Goal: Task Accomplishment & Management: Use online tool/utility

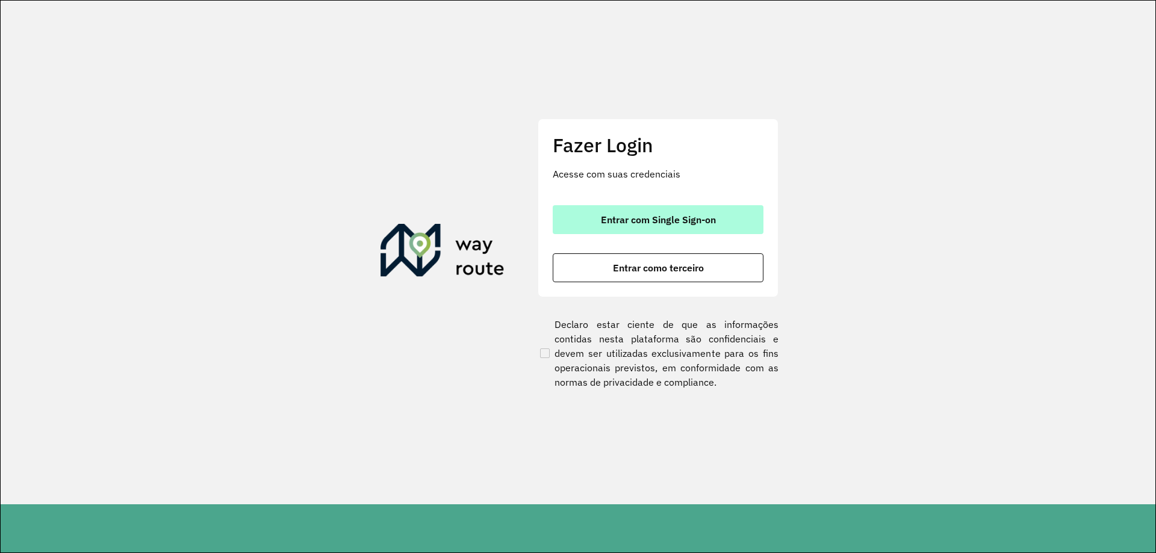
click at [692, 229] on button "Entrar com Single Sign-on" at bounding box center [658, 219] width 211 height 29
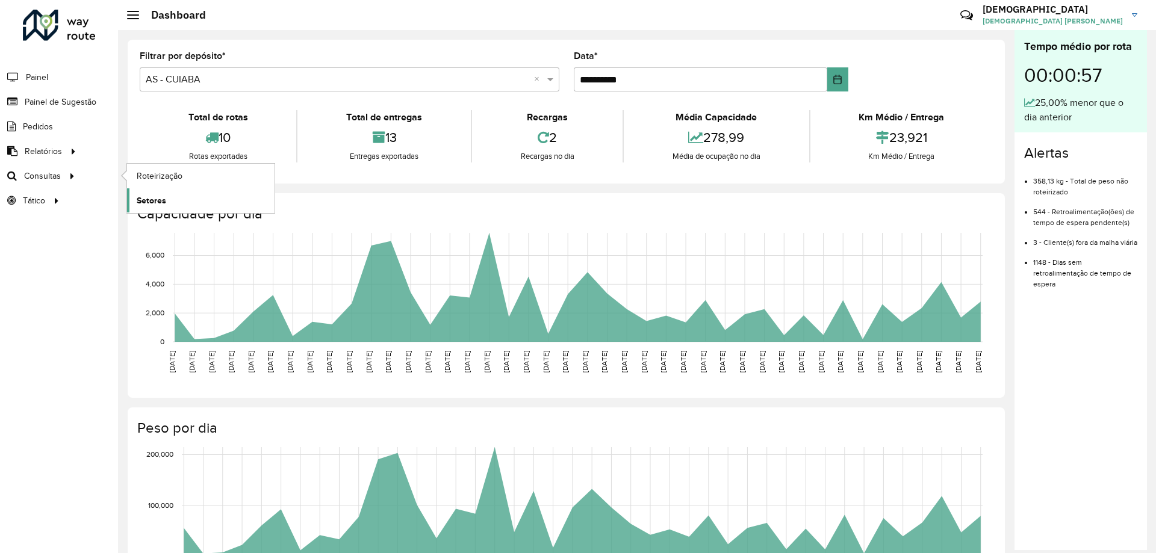
click at [169, 199] on link "Setores" at bounding box center [201, 200] width 148 height 24
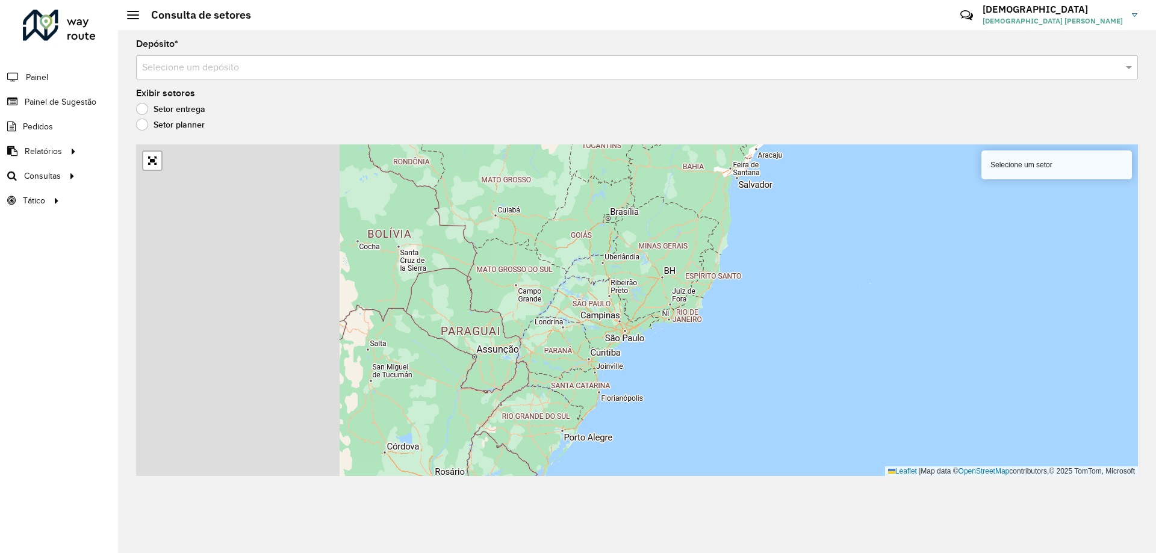
drag, startPoint x: 355, startPoint y: 318, endPoint x: 608, endPoint y: 329, distance: 253.7
click at [590, 328] on div "Selecione um setor Leaflet | Map data © OpenStreetMap contributors,© 2025 TomTo…" at bounding box center [637, 311] width 1002 height 332
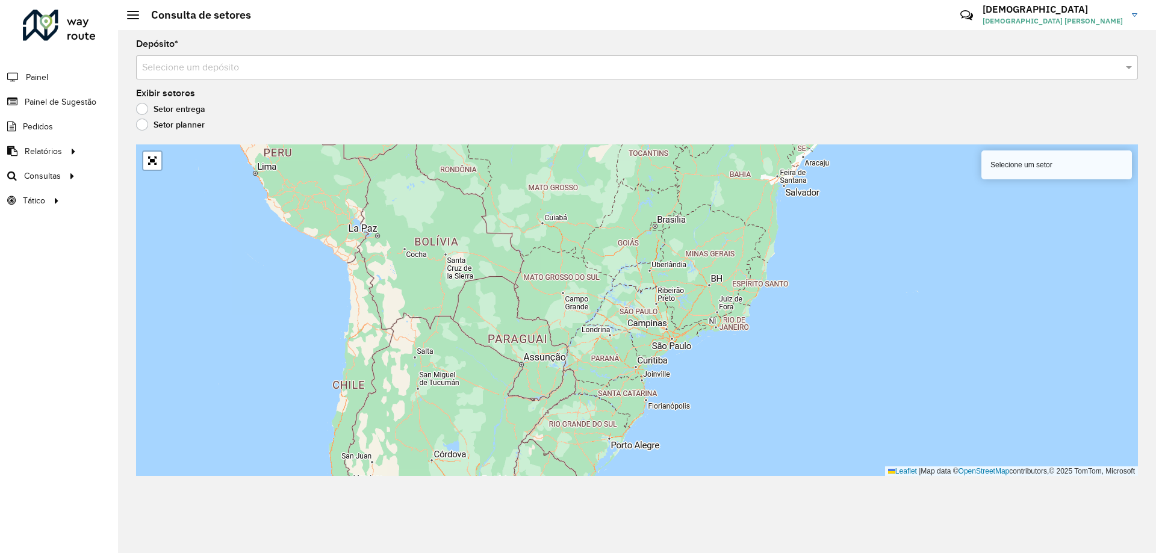
click at [186, 111] on label "Setor entrega" at bounding box center [170, 109] width 69 height 12
click at [230, 74] on input "text" at bounding box center [625, 68] width 966 height 14
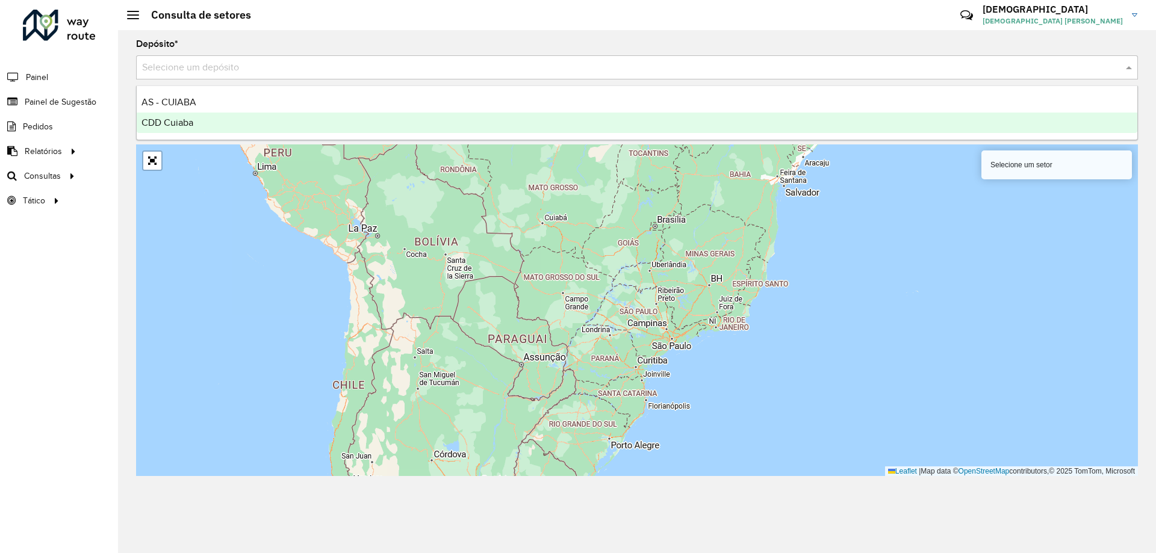
click at [193, 115] on div "CDD Cuiaba" at bounding box center [637, 123] width 1001 height 20
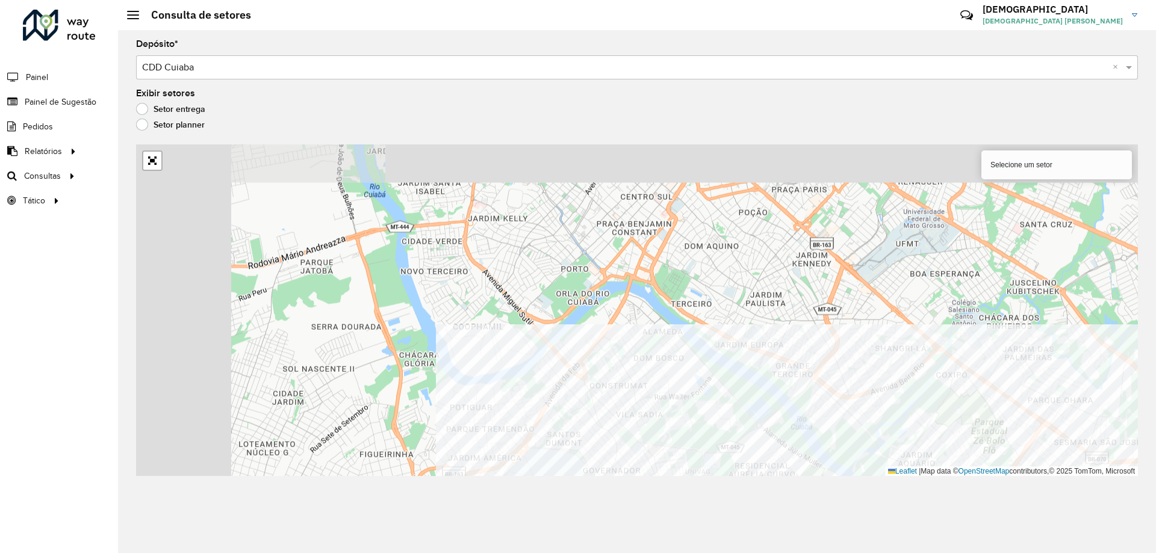
click at [963, 496] on div "Depósito * Selecione um depósito × CDD Cuiaba × Exibir setores Setor entrega Se…" at bounding box center [637, 291] width 1038 height 523
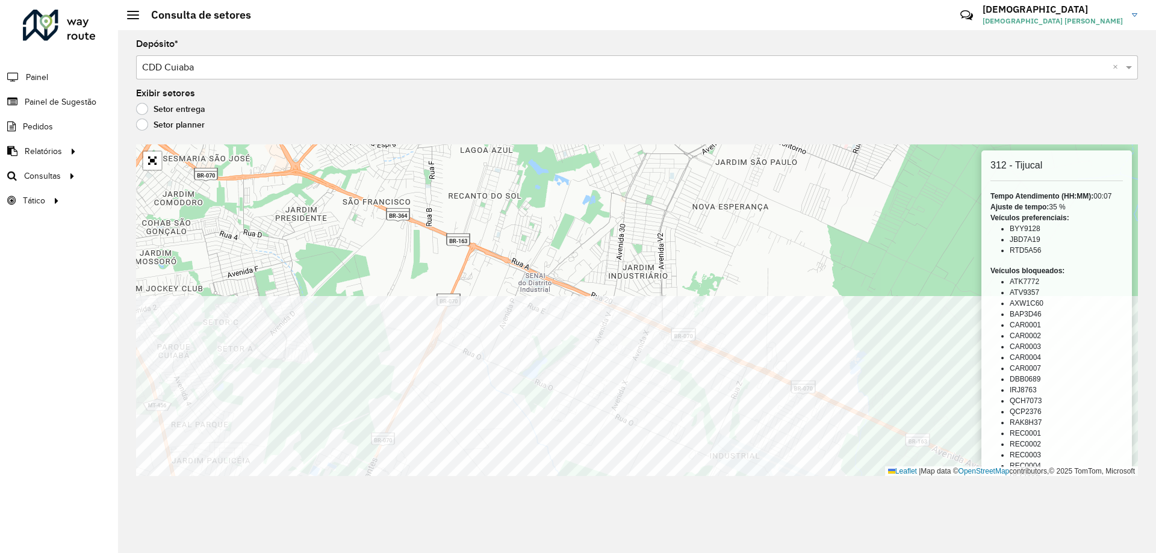
click at [537, 512] on div "Depósito * Selecione um depósito × CDD Cuiaba × Exibir setores Setor entrega Se…" at bounding box center [637, 291] width 1038 height 523
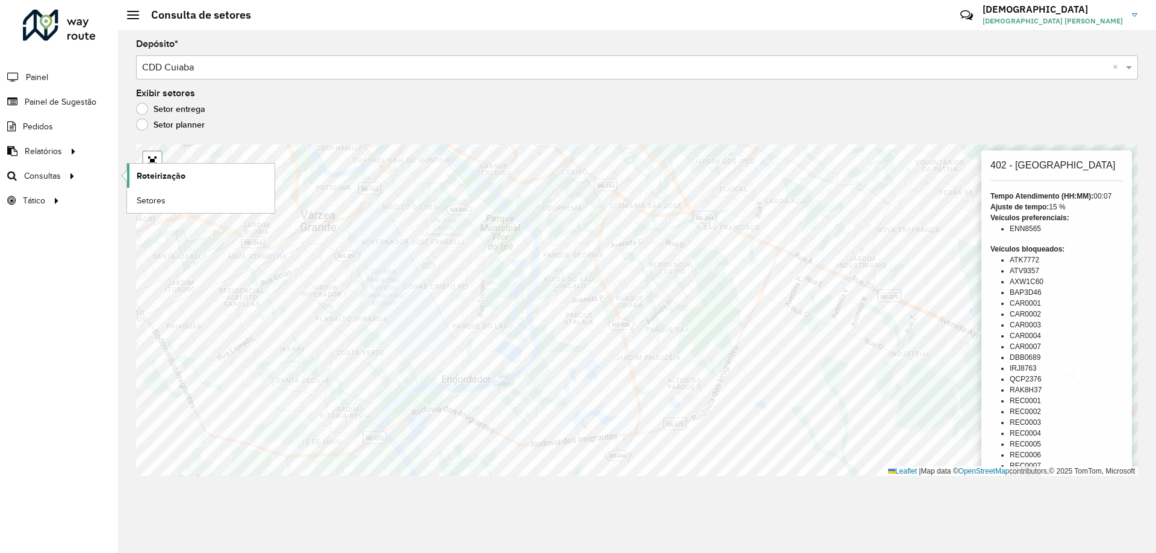
click at [181, 180] on span "Roteirização" at bounding box center [161, 176] width 49 height 13
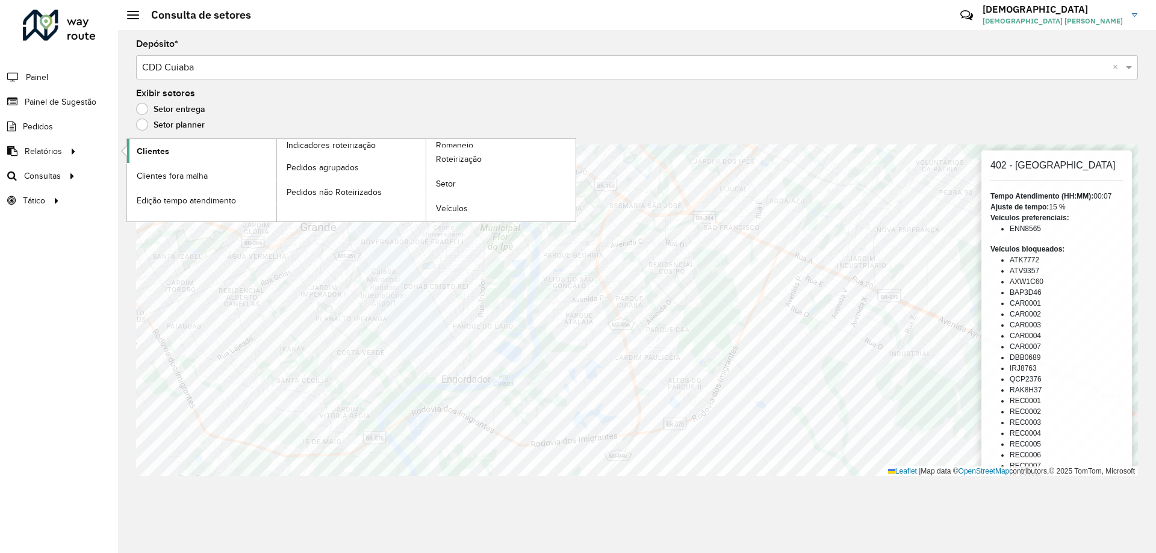
click at [139, 154] on span "Clientes" at bounding box center [153, 151] width 33 height 13
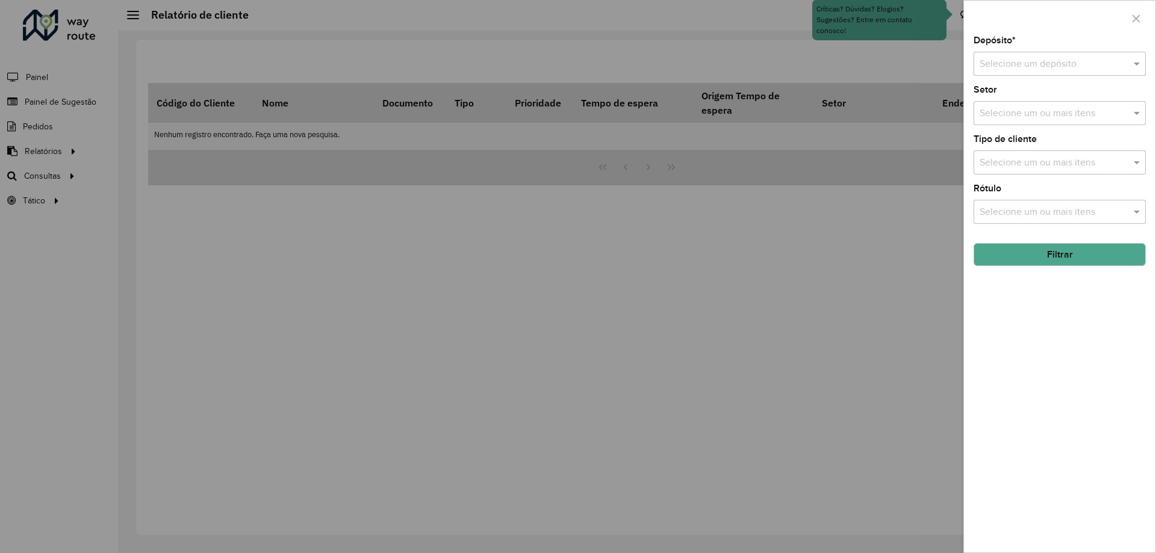
click at [1047, 67] on div "Selecione um depósito" at bounding box center [1060, 64] width 172 height 24
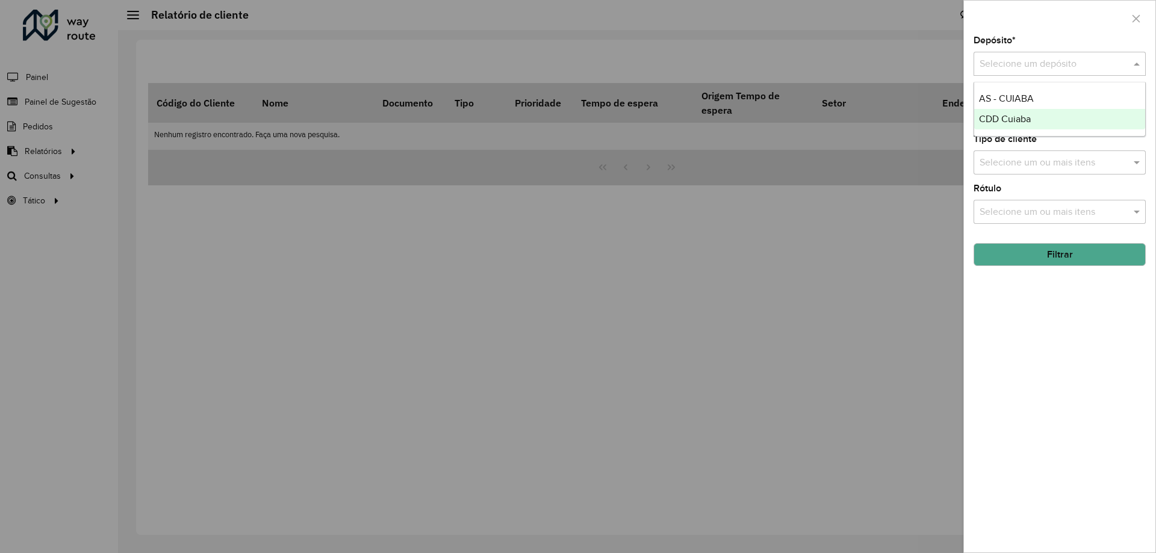
click at [1041, 117] on div "CDD Cuiaba" at bounding box center [1059, 119] width 171 height 20
click at [1058, 256] on button "Filtrar" at bounding box center [1060, 254] width 172 height 23
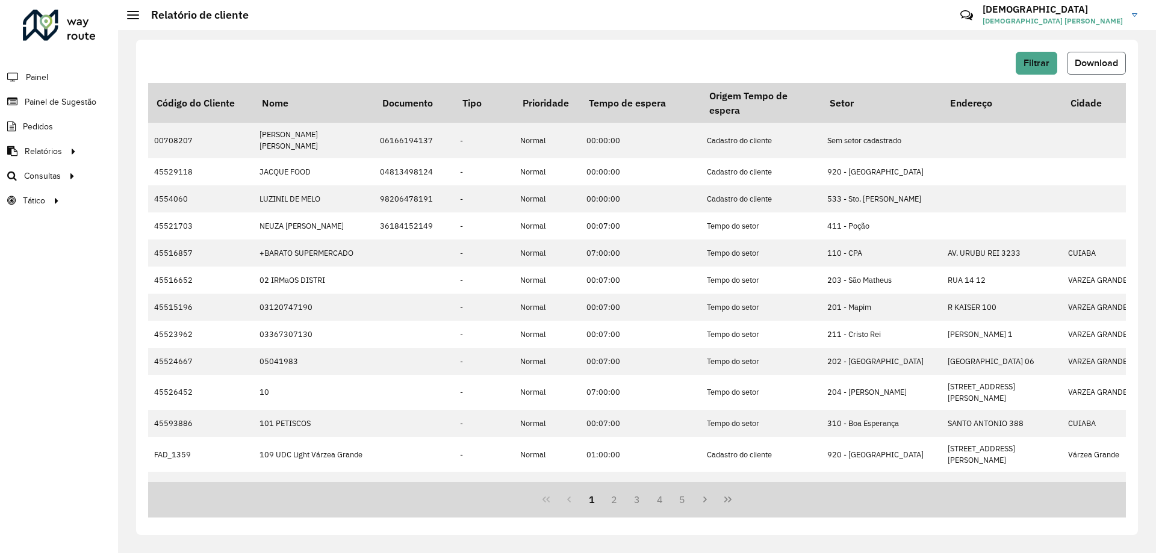
click at [1094, 67] on span "Download" at bounding box center [1096, 63] width 43 height 10
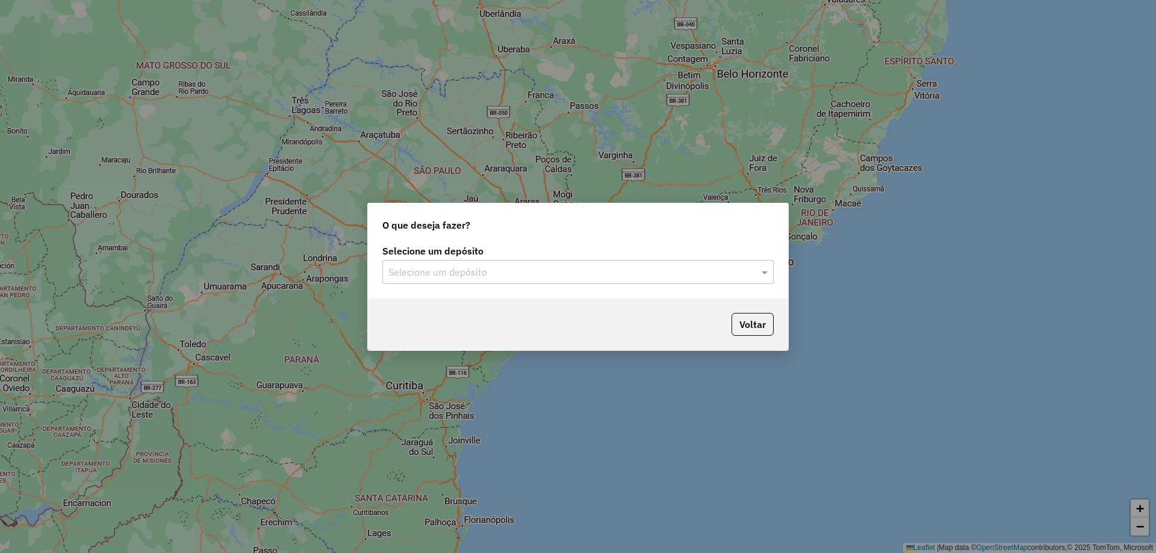
click at [481, 280] on div "Selecione um depósito" at bounding box center [577, 272] width 391 height 24
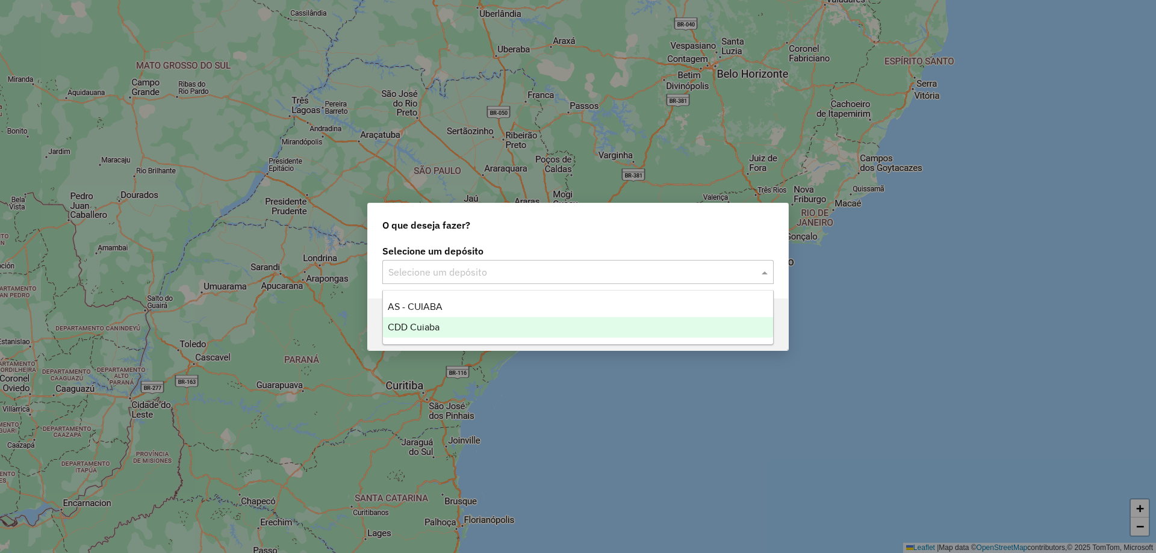
drag, startPoint x: 459, startPoint y: 325, endPoint x: 882, endPoint y: 332, distance: 423.4
click at [467, 326] on div "CDD Cuiaba" at bounding box center [578, 327] width 390 height 20
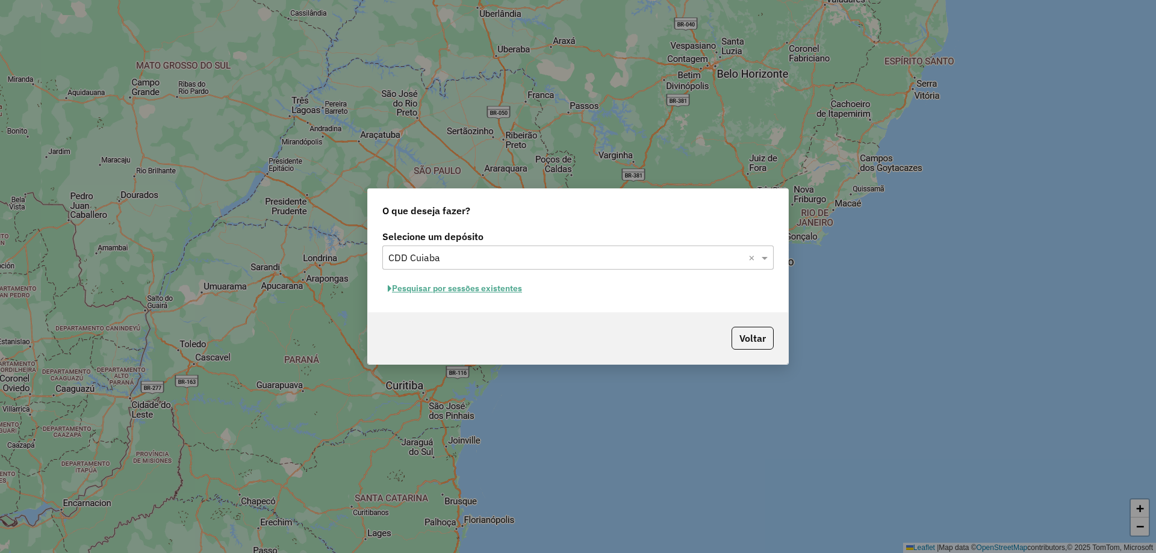
click at [493, 290] on button "Pesquisar por sessões existentes" at bounding box center [454, 288] width 145 height 19
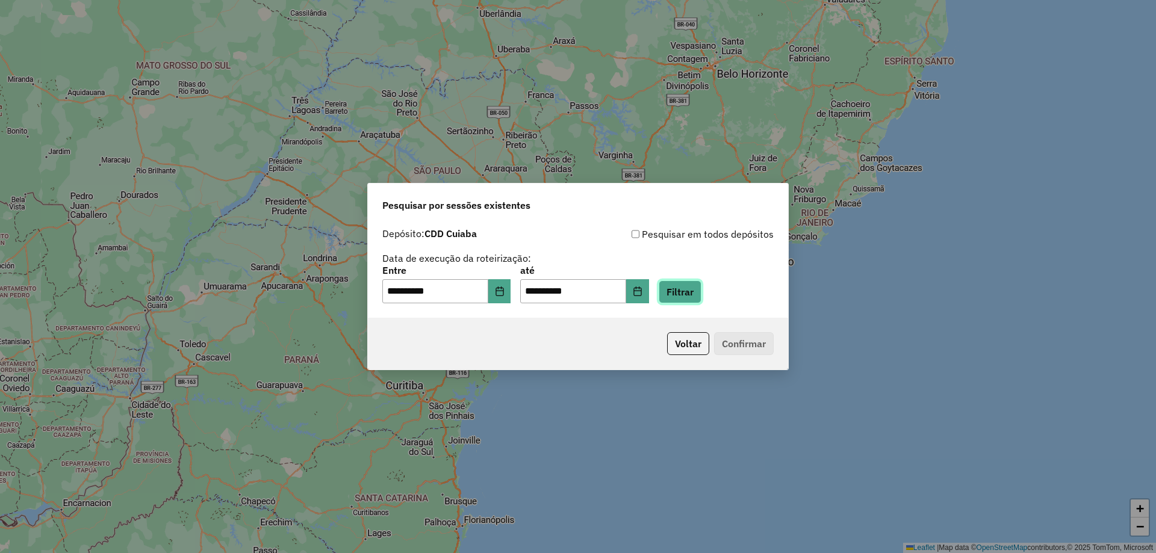
click at [700, 291] on button "Filtrar" at bounding box center [680, 292] width 43 height 23
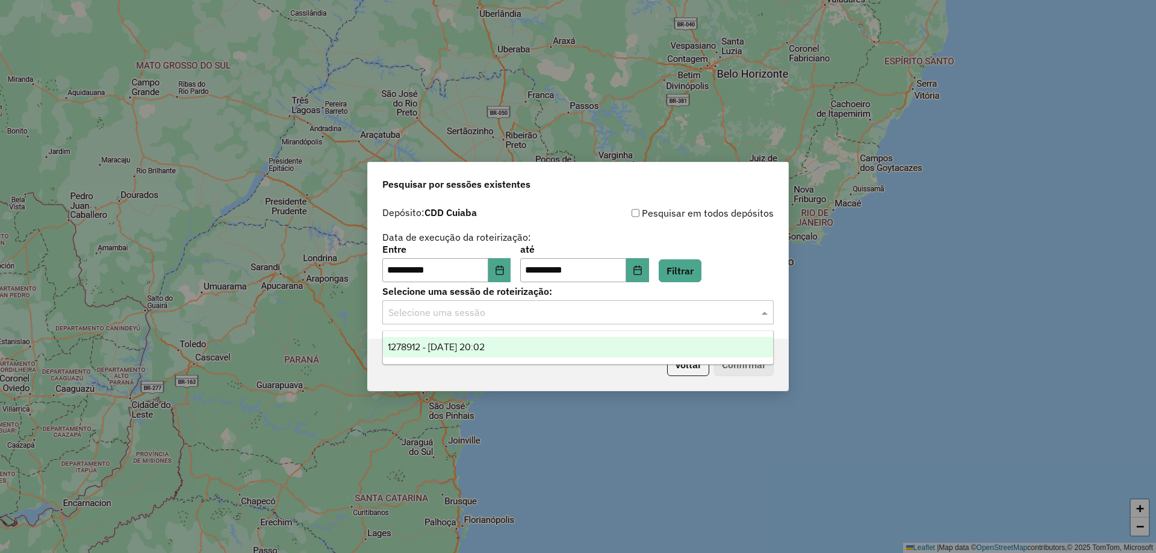
click at [459, 323] on div "Selecione uma sessão" at bounding box center [577, 312] width 391 height 24
drag, startPoint x: 454, startPoint y: 348, endPoint x: 507, endPoint y: 348, distance: 53.0
click at [455, 348] on span "1278912 - 19/09/2025 20:02" at bounding box center [436, 347] width 97 height 10
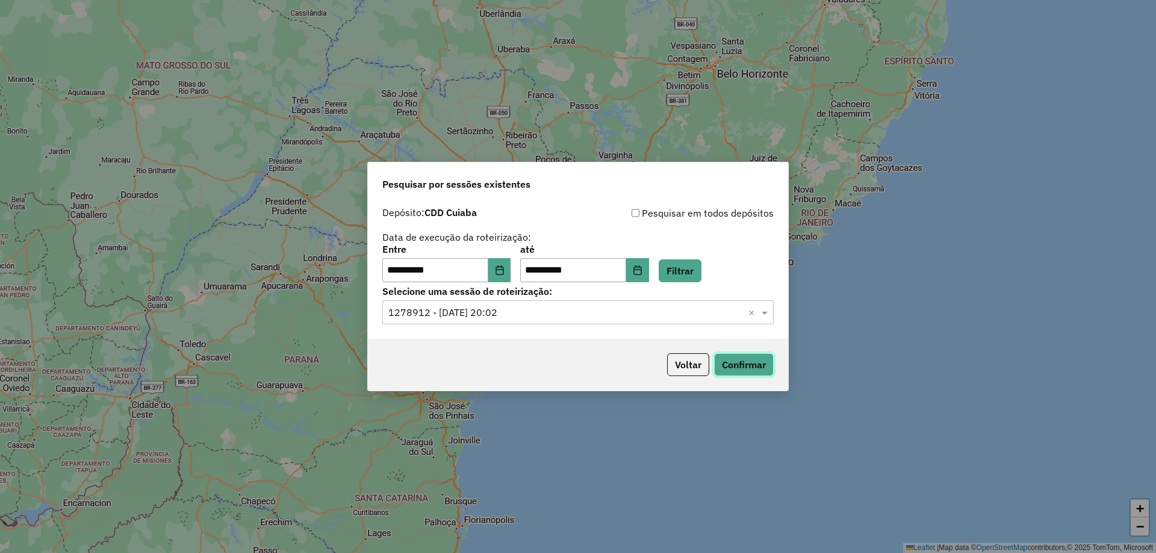
click at [760, 371] on button "Confirmar" at bounding box center [744, 364] width 60 height 23
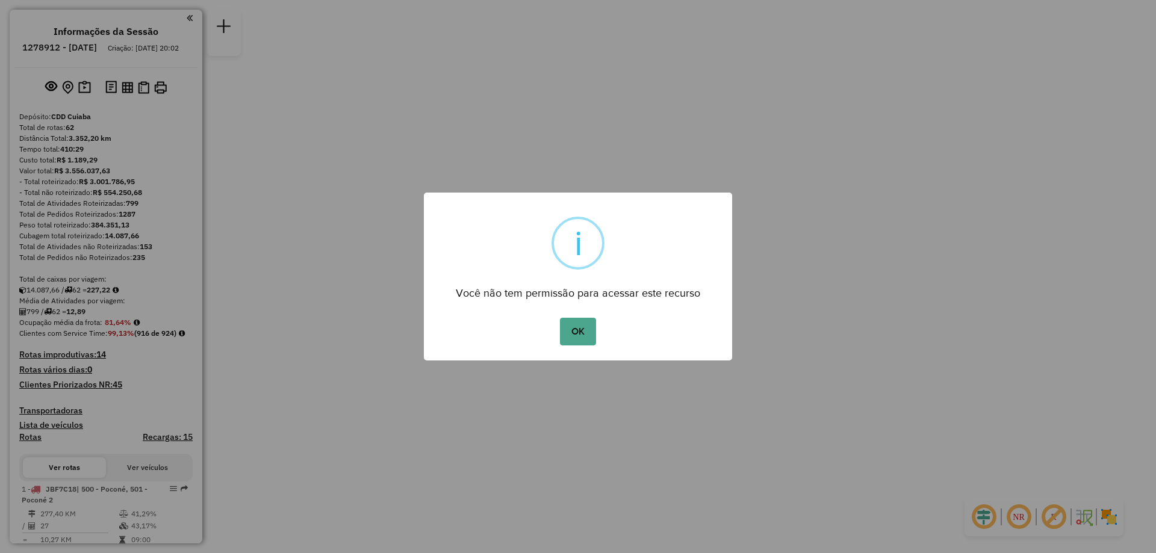
click at [556, 339] on div "OK No Cancel" at bounding box center [578, 332] width 308 height 34
click at [565, 340] on button "OK" at bounding box center [578, 332] width 36 height 28
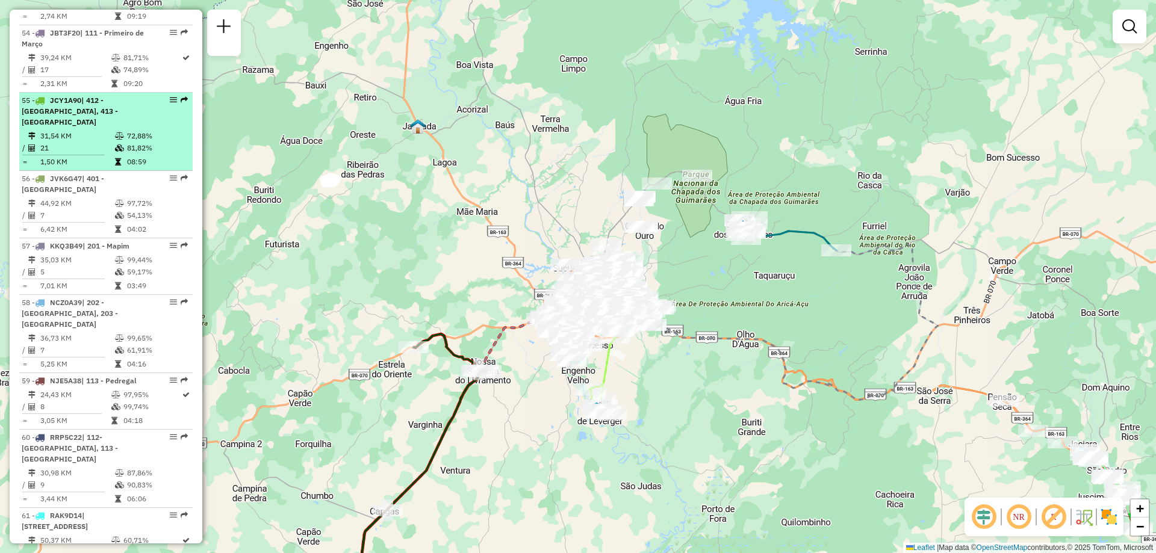
scroll to position [4396, 0]
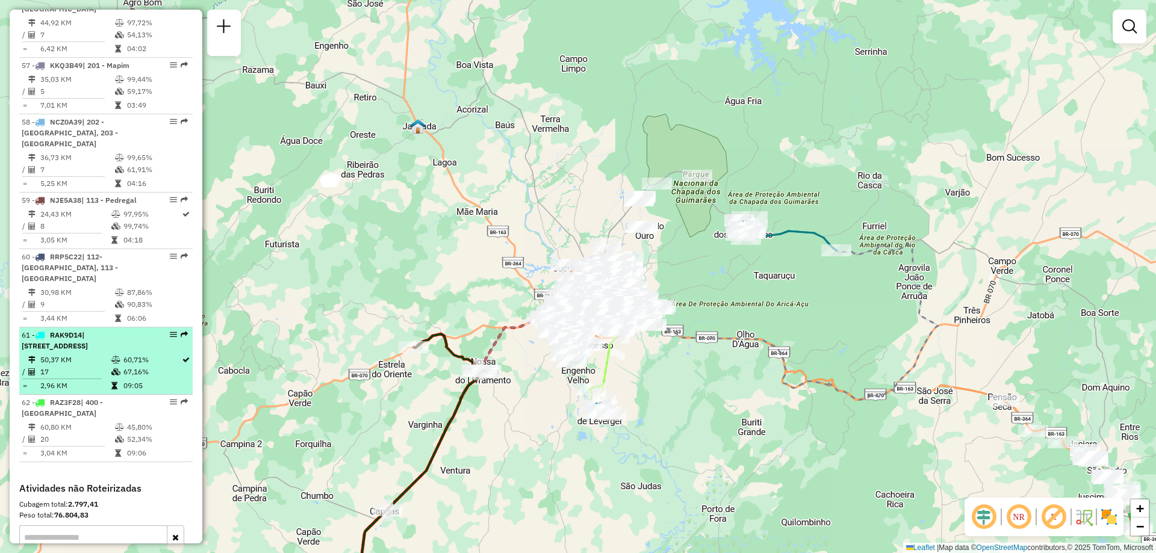
select select "**********"
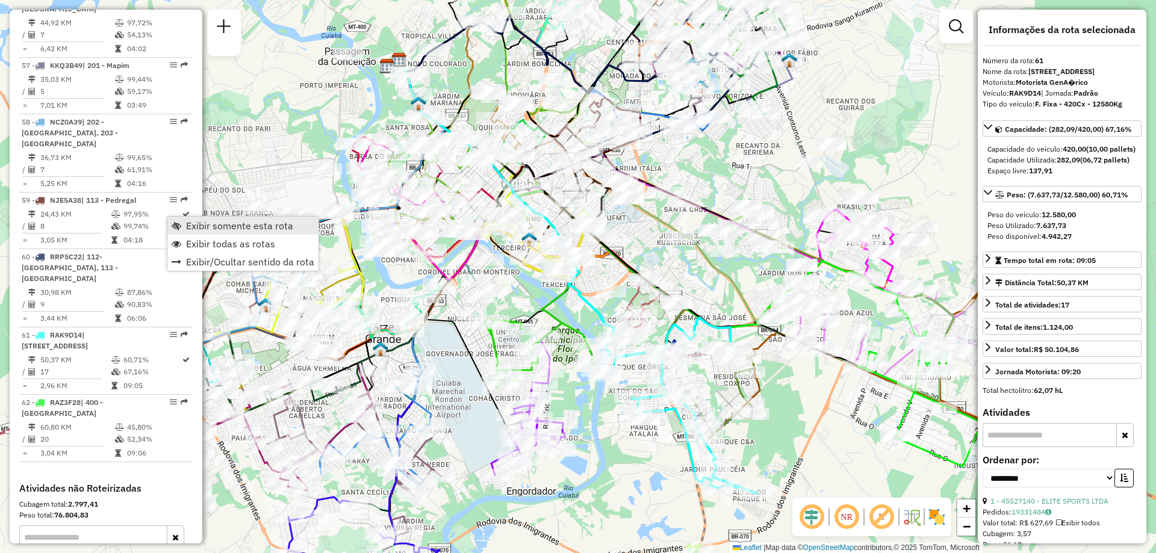
click at [263, 229] on span "Exibir somente esta rota" at bounding box center [239, 226] width 107 height 10
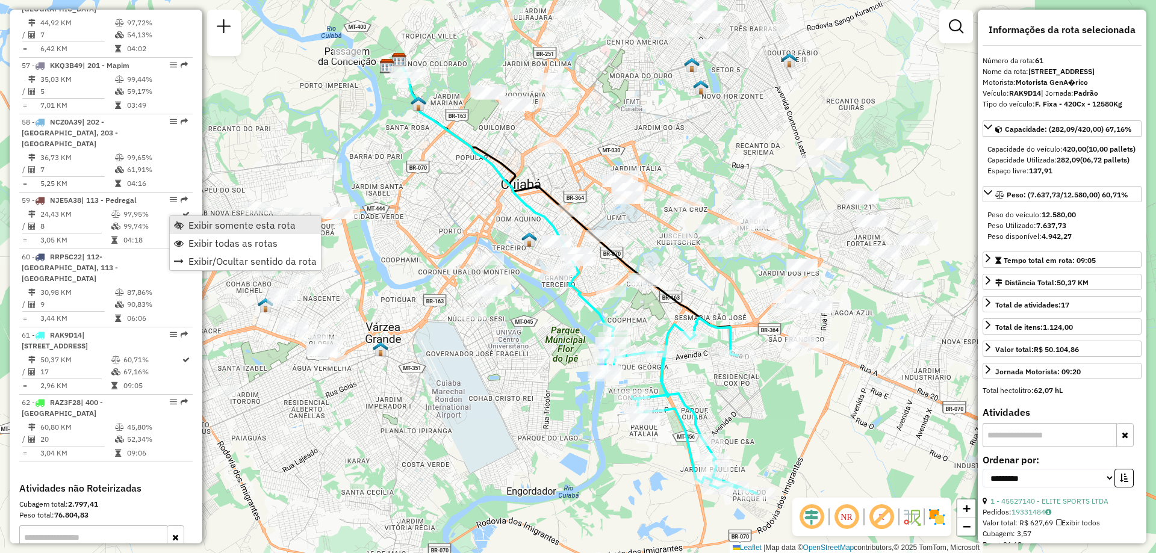
click at [226, 229] on span "Exibir somente esta rota" at bounding box center [241, 225] width 107 height 10
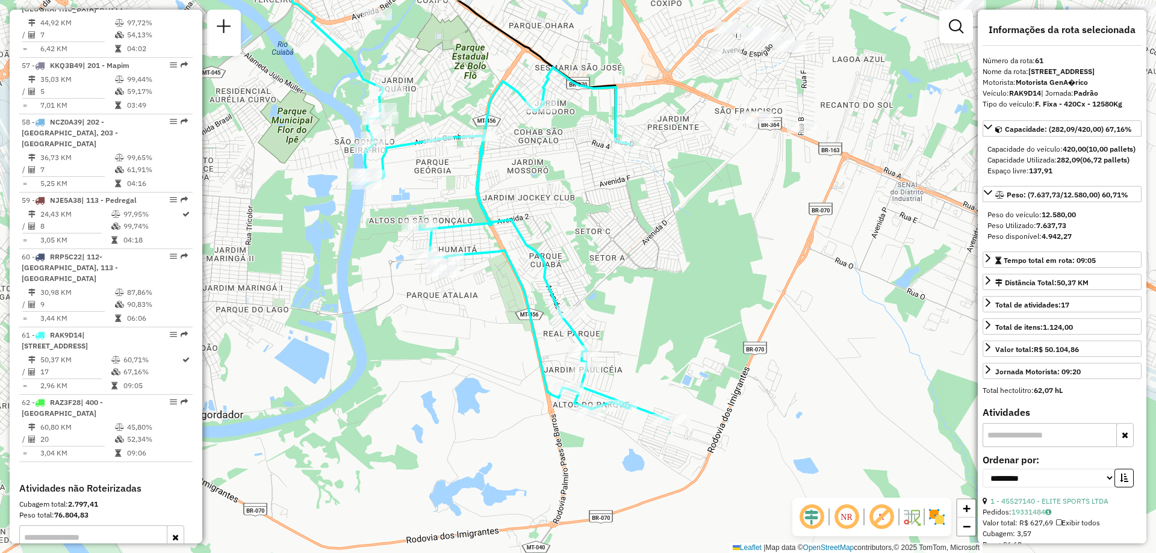
drag, startPoint x: 688, startPoint y: 264, endPoint x: 693, endPoint y: 303, distance: 39.5
click at [694, 302] on div "Janela de atendimento Grade de atendimento Capacidade Transportadoras Veículos …" at bounding box center [578, 276] width 1156 height 553
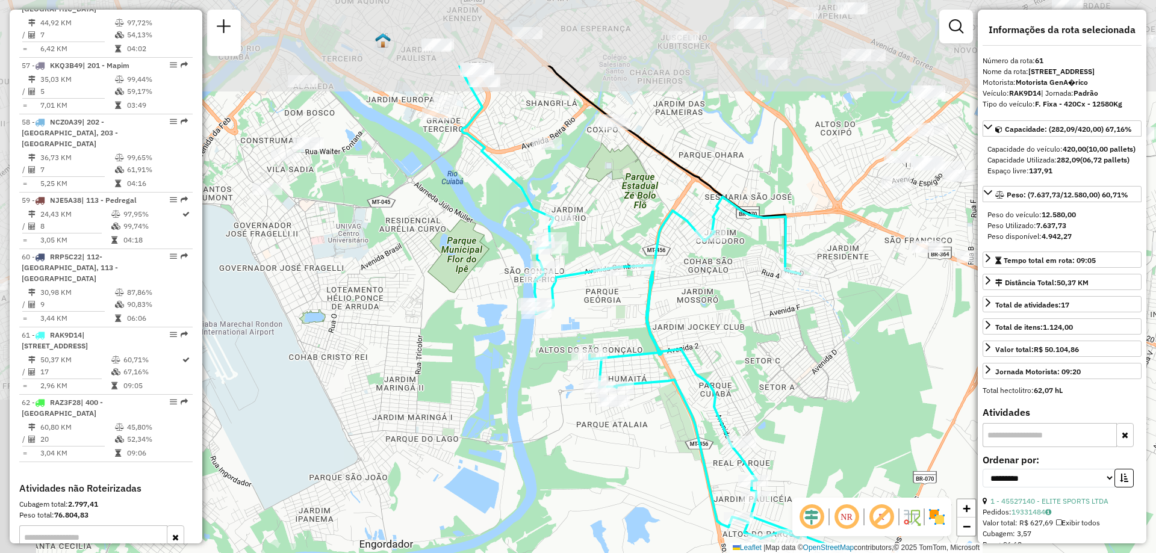
drag, startPoint x: 543, startPoint y: 181, endPoint x: 712, endPoint y: 317, distance: 216.7
click at [712, 317] on div "Janela de atendimento Grade de atendimento Capacidade Transportadoras Veículos …" at bounding box center [578, 276] width 1156 height 553
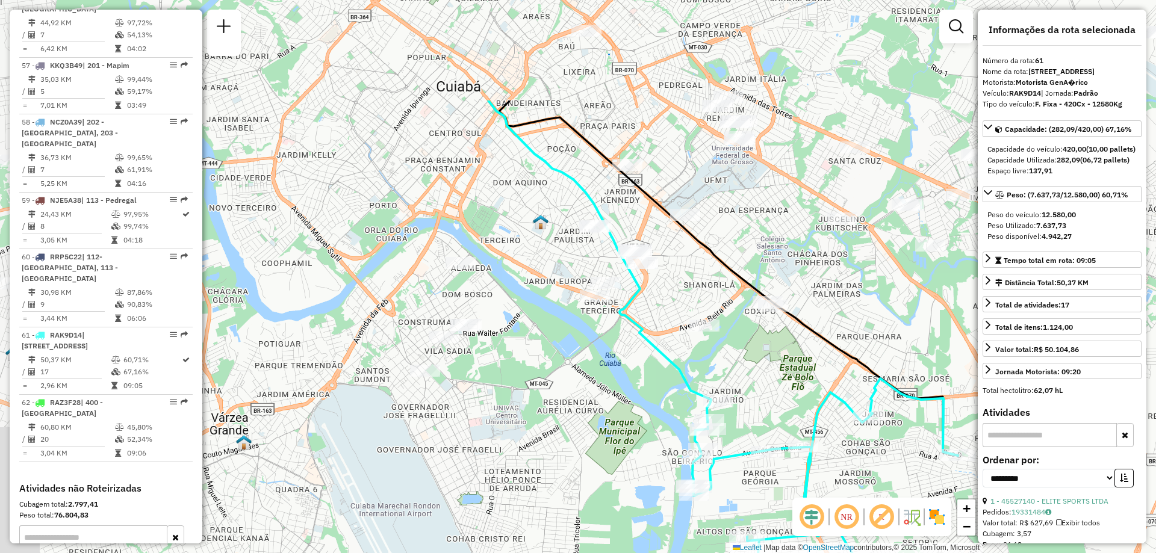
drag, startPoint x: 585, startPoint y: 238, endPoint x: 724, endPoint y: 373, distance: 194.2
click at [724, 373] on div "Janela de atendimento Grade de atendimento Capacidade Transportadoras Veículos …" at bounding box center [578, 276] width 1156 height 553
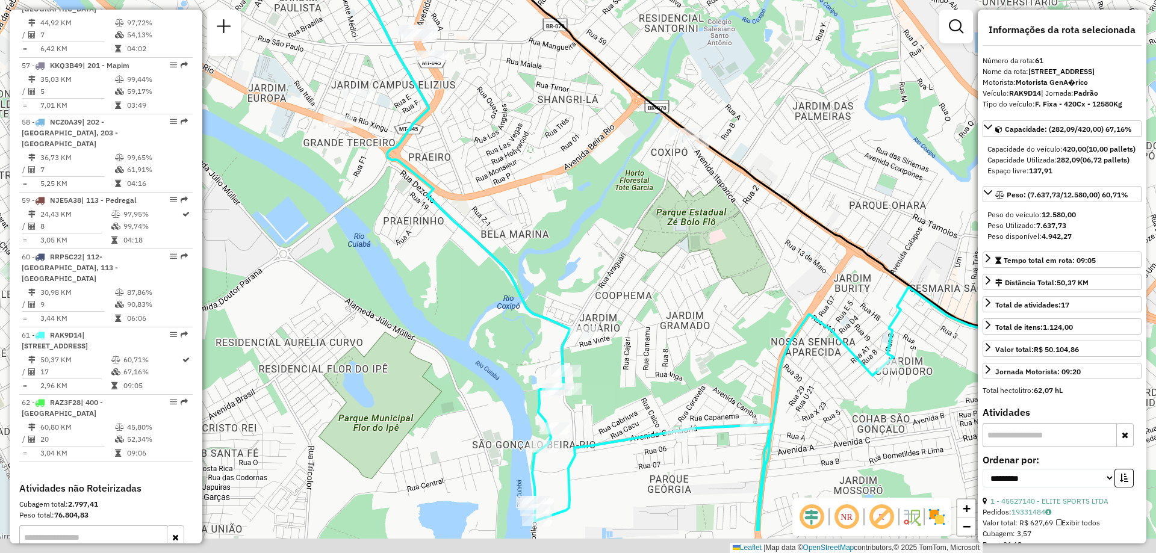
drag, startPoint x: 691, startPoint y: 399, endPoint x: 674, endPoint y: 321, distance: 79.6
click at [674, 321] on div "Janela de atendimento Grade de atendimento Capacidade Transportadoras Veículos …" at bounding box center [578, 276] width 1156 height 553
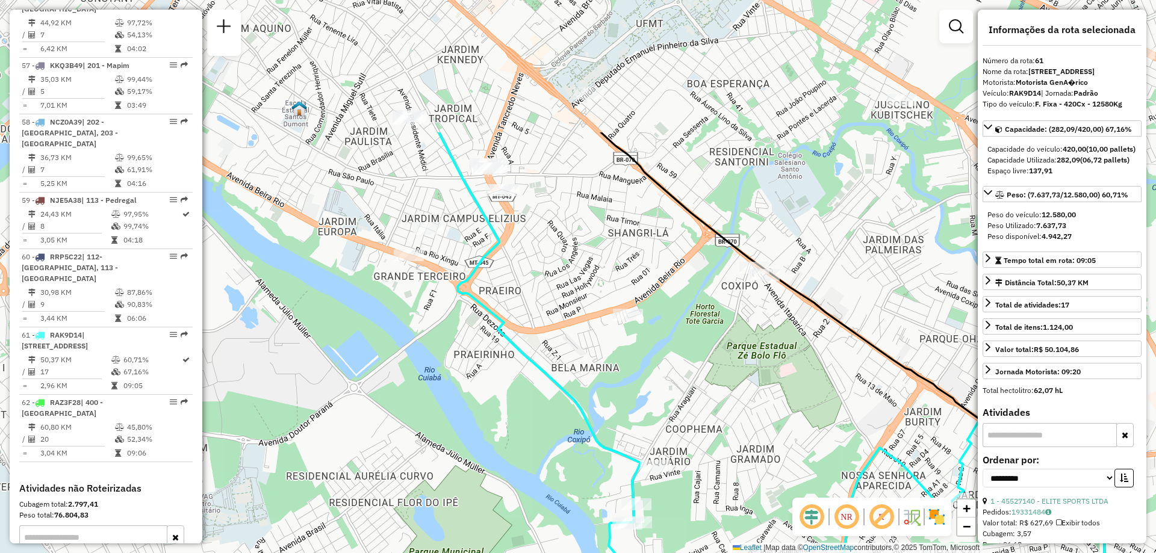
drag, startPoint x: 570, startPoint y: 239, endPoint x: 697, endPoint y: 427, distance: 226.8
click at [697, 427] on div "Janela de atendimento Grade de atendimento Capacidade Transportadoras Veículos …" at bounding box center [578, 276] width 1156 height 553
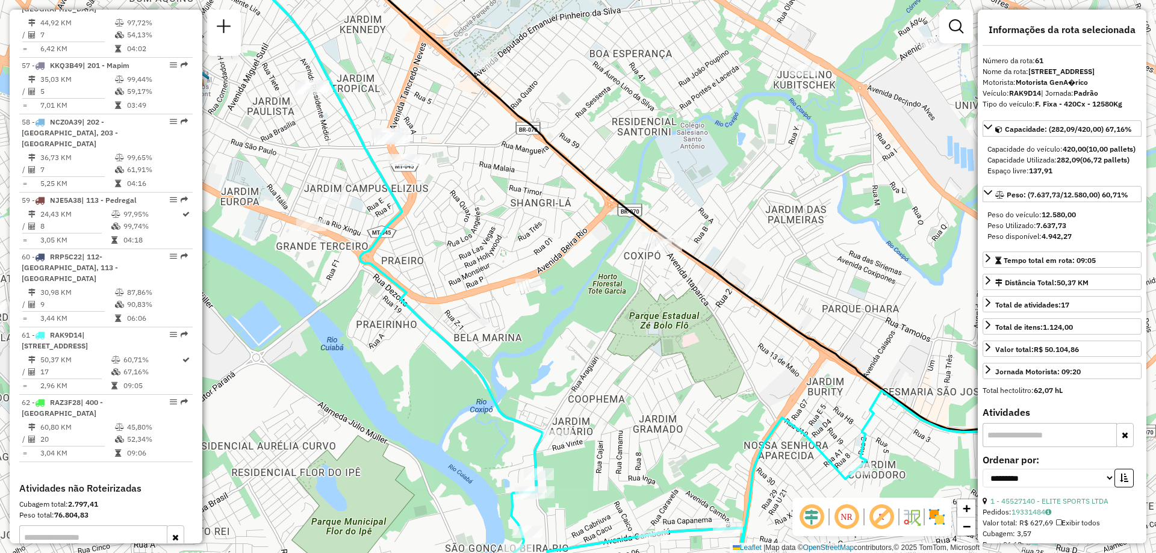
drag, startPoint x: 683, startPoint y: 335, endPoint x: 592, endPoint y: 317, distance: 92.7
click at [585, 305] on div "Janela de atendimento Grade de atendimento Capacidade Transportadoras Veículos …" at bounding box center [578, 276] width 1156 height 553
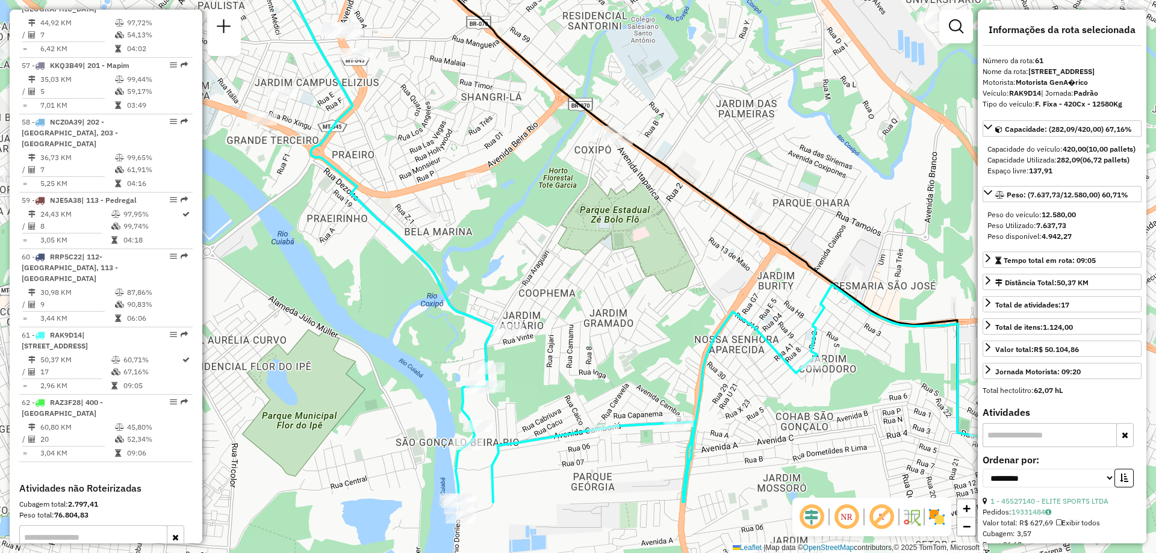
drag, startPoint x: 702, startPoint y: 400, endPoint x: 653, endPoint y: 295, distance: 116.4
click at [653, 295] on div "Janela de atendimento Grade de atendimento Capacidade Transportadoras Veículos …" at bounding box center [578, 276] width 1156 height 553
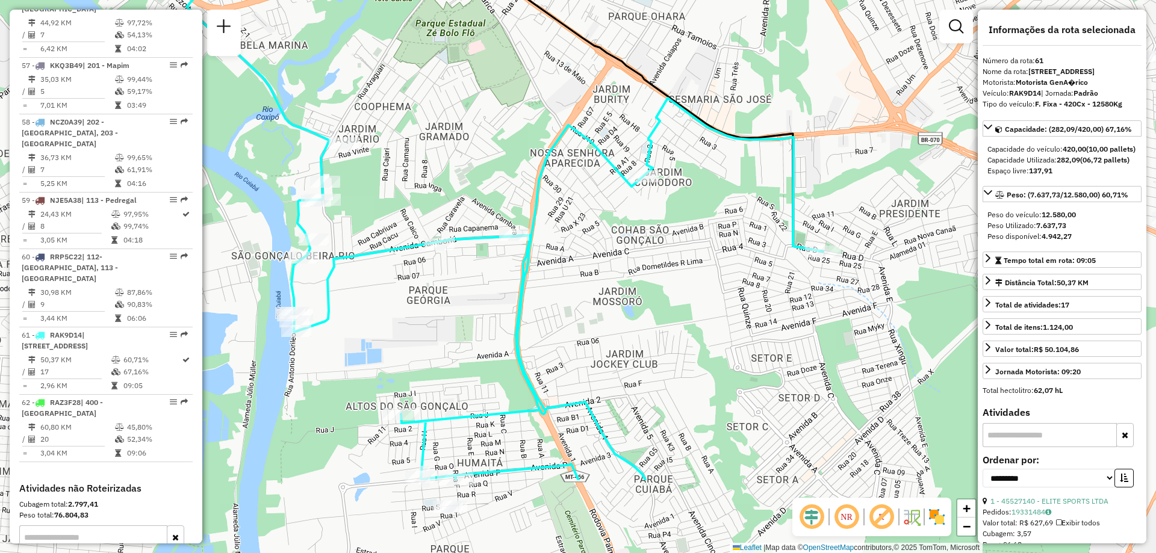
drag, startPoint x: 484, startPoint y: 202, endPoint x: 387, endPoint y: 72, distance: 162.1
click at [387, 72] on div "Janela de atendimento Grade de atendimento Capacidade Transportadoras Veículos …" at bounding box center [578, 276] width 1156 height 553
